Goal: Information Seeking & Learning: Learn about a topic

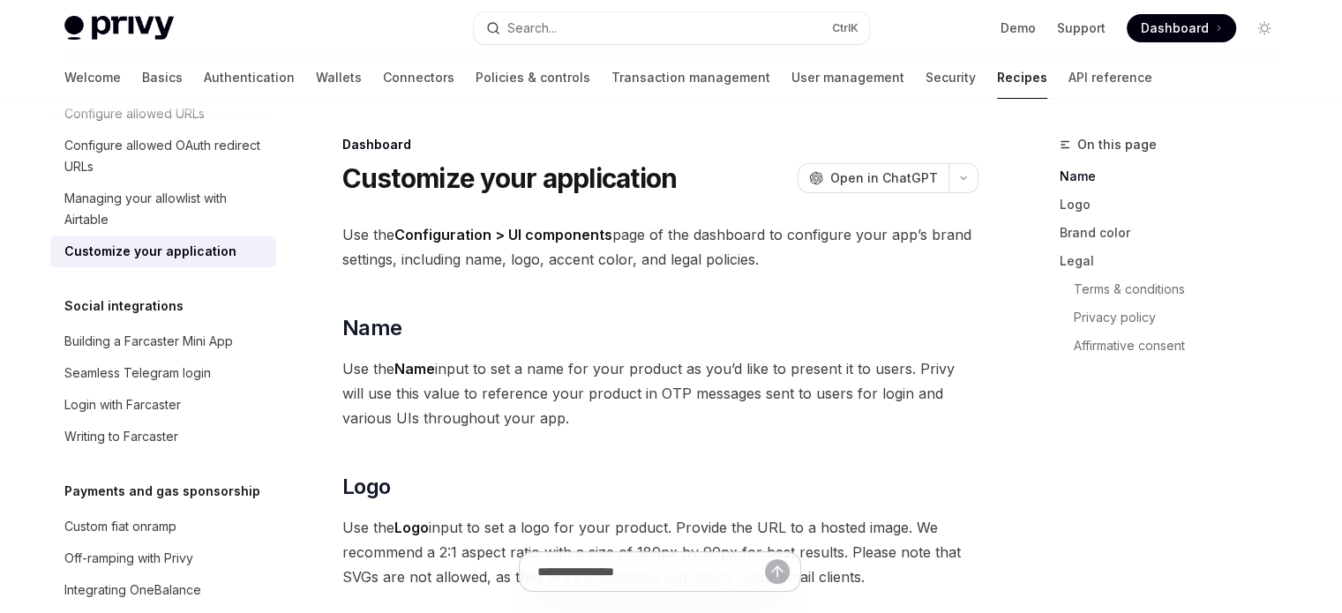
type textarea "*"
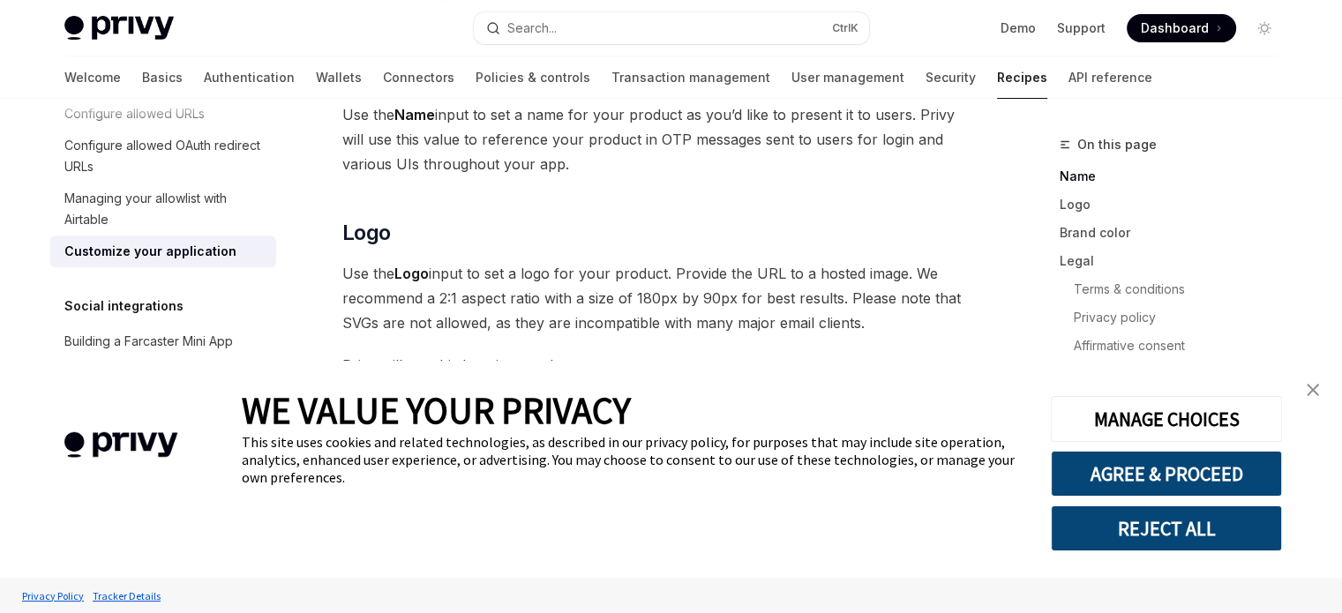
scroll to position [265, 0]
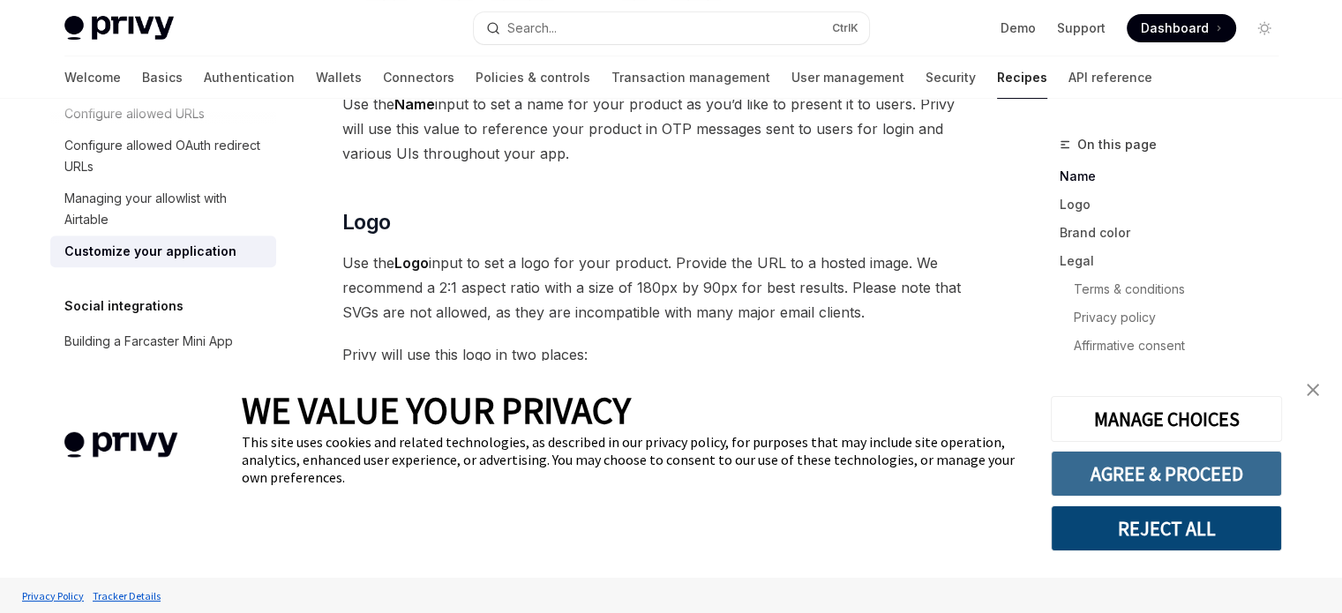
click at [1112, 475] on button "AGREE & PROCEED" at bounding box center [1165, 474] width 231 height 46
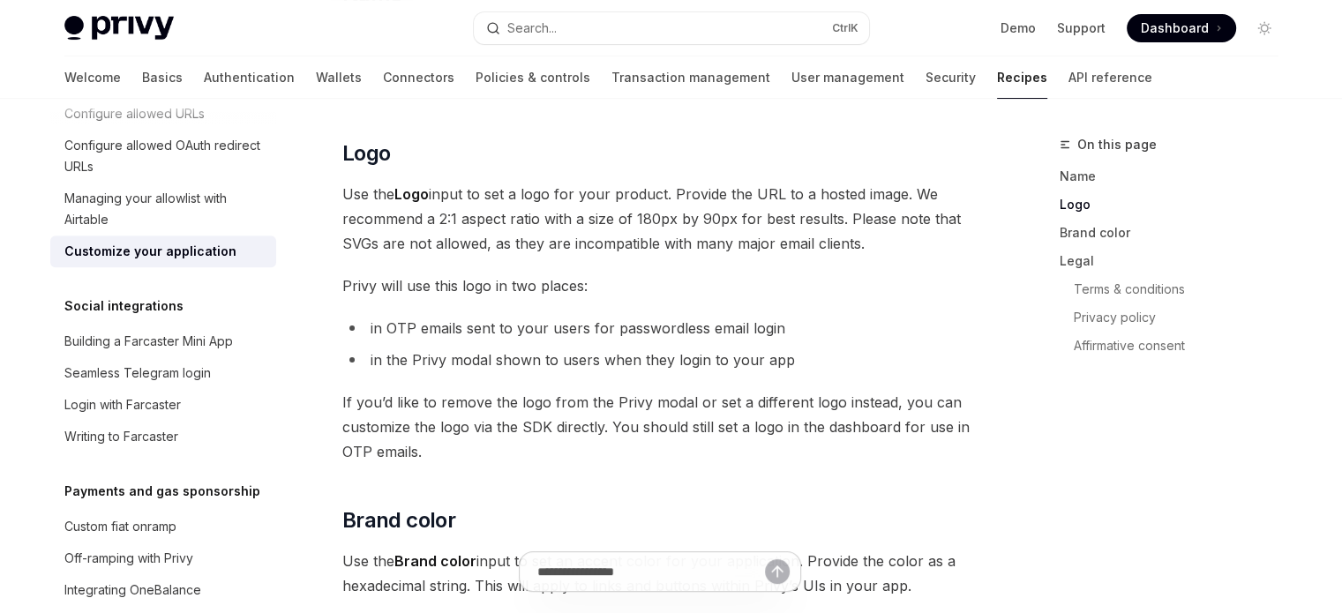
scroll to position [491, 0]
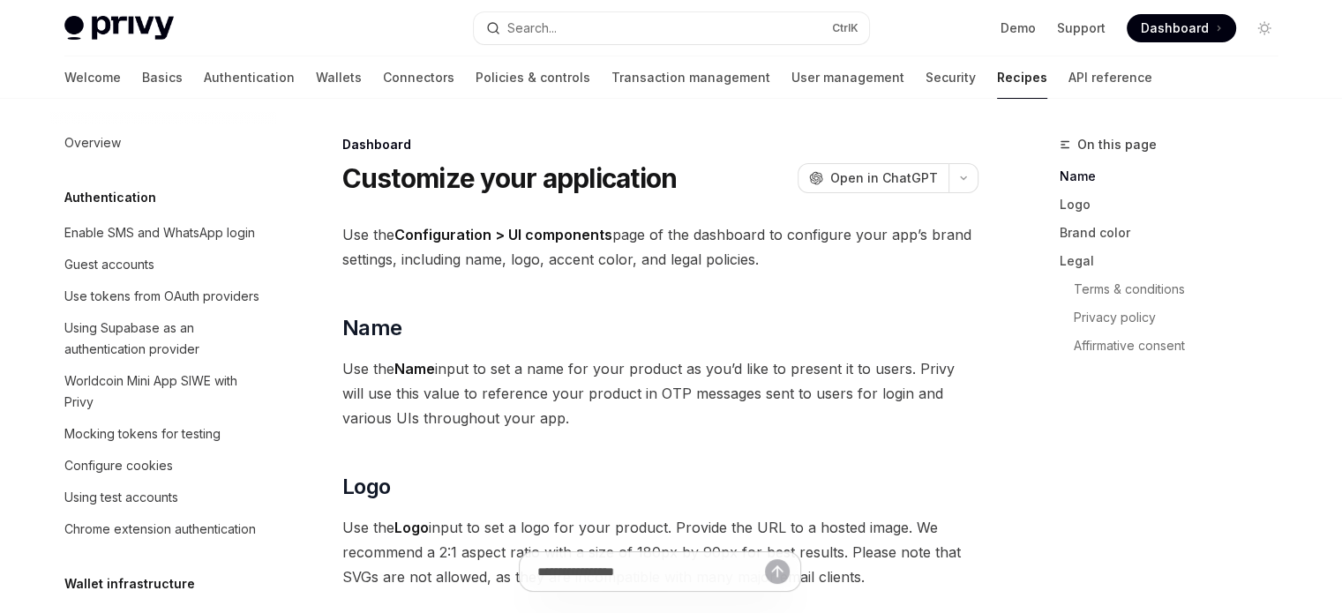
click at [130, 31] on img at bounding box center [118, 28] width 109 height 25
type textarea "*"
